Goal: Transaction & Acquisition: Purchase product/service

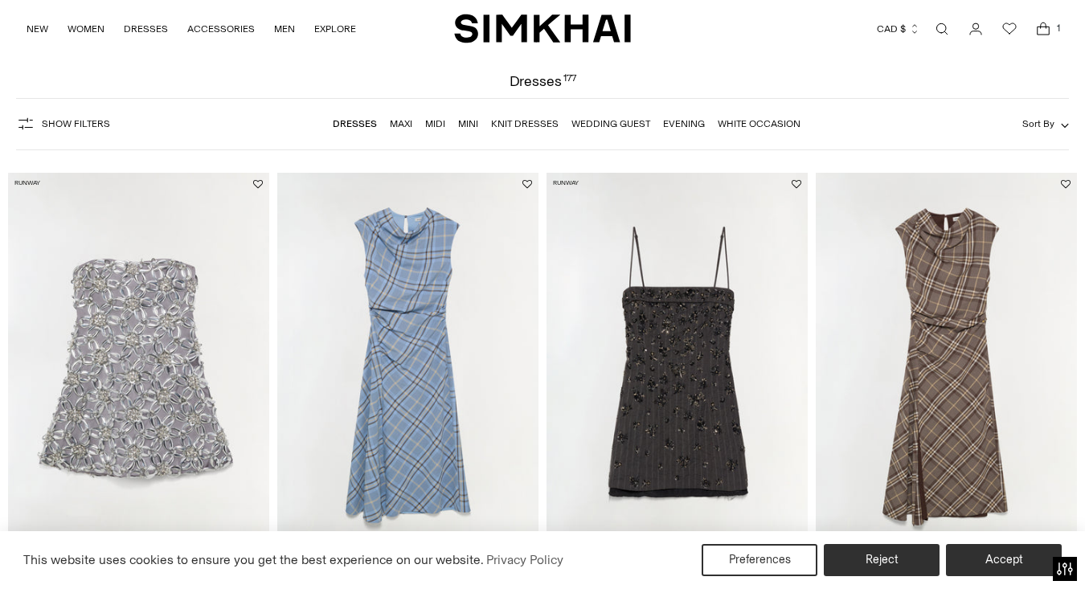
scroll to position [133, 0]
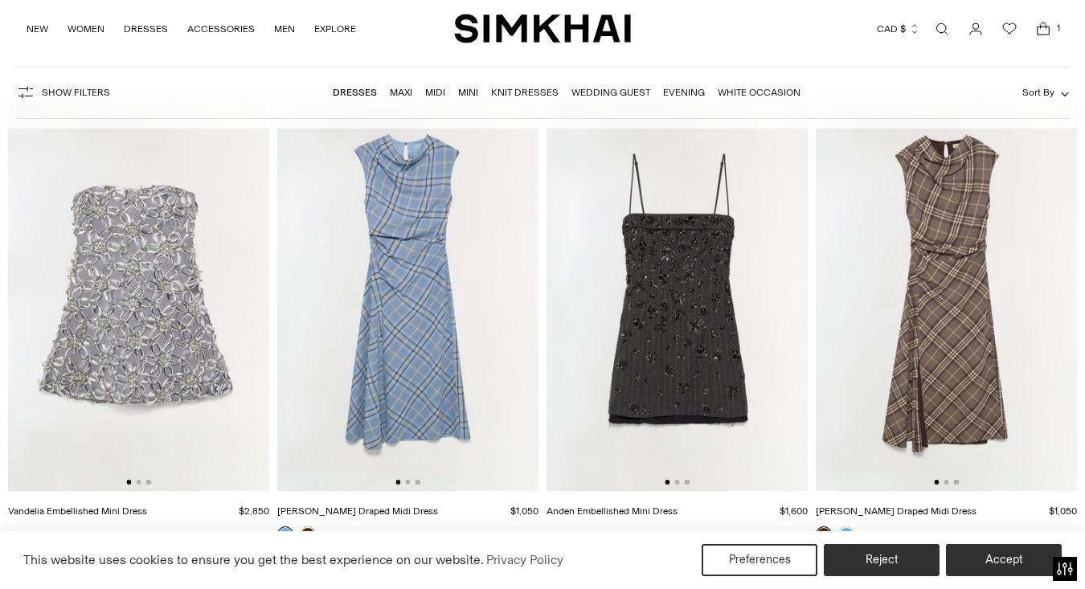
click at [948, 480] on div at bounding box center [946, 482] width 25 height 5
click at [953, 479] on img at bounding box center [946, 296] width 261 height 392
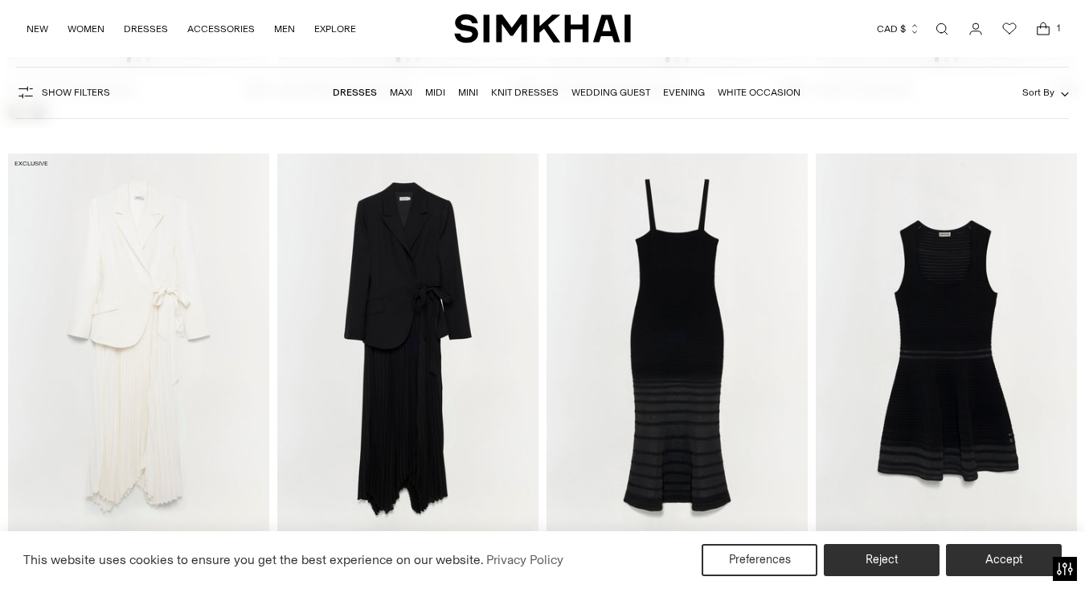
scroll to position [6400, 0]
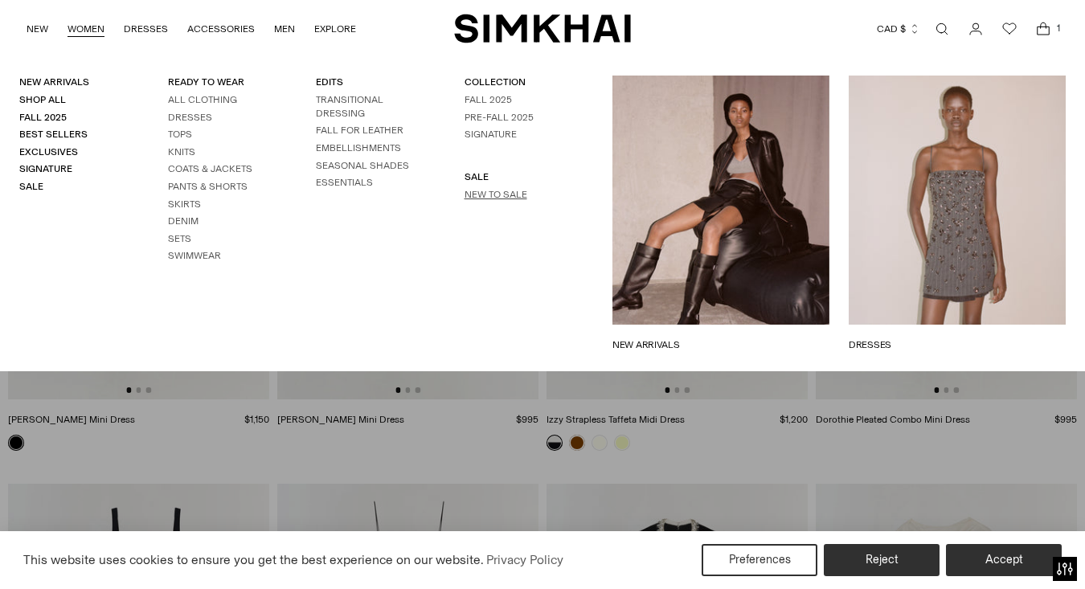
click at [485, 191] on link "New to Sale" at bounding box center [496, 194] width 63 height 11
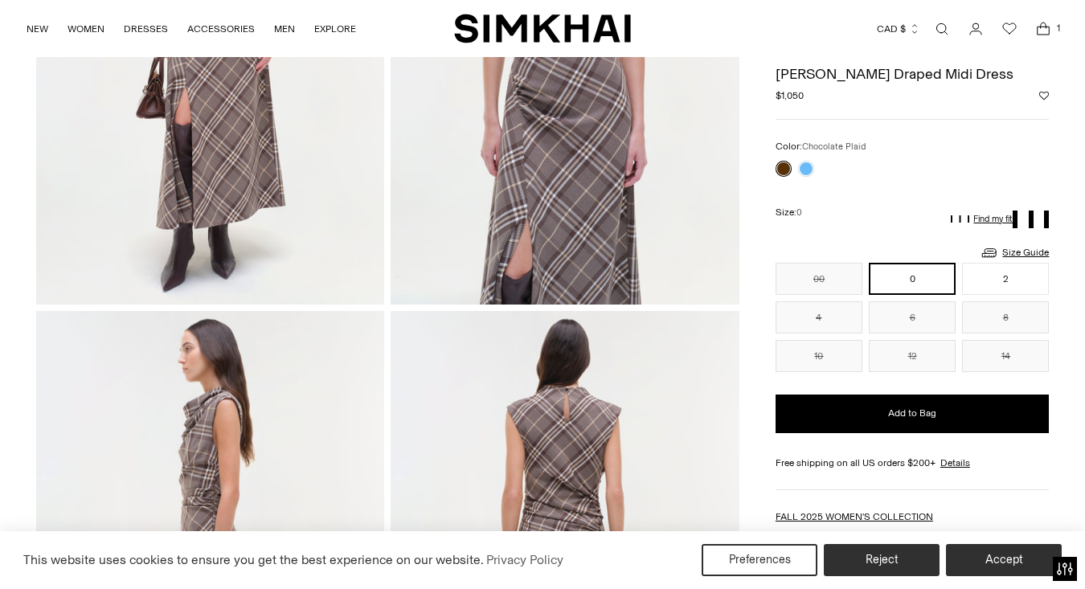
scroll to position [306, 0]
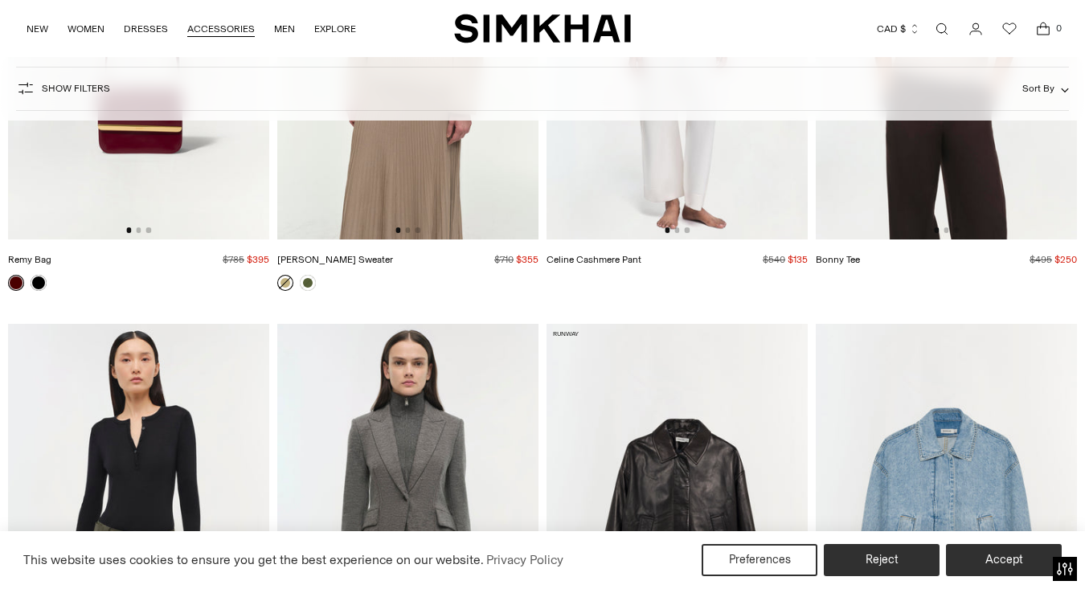
scroll to position [17852, 0]
